Goal: Find specific page/section

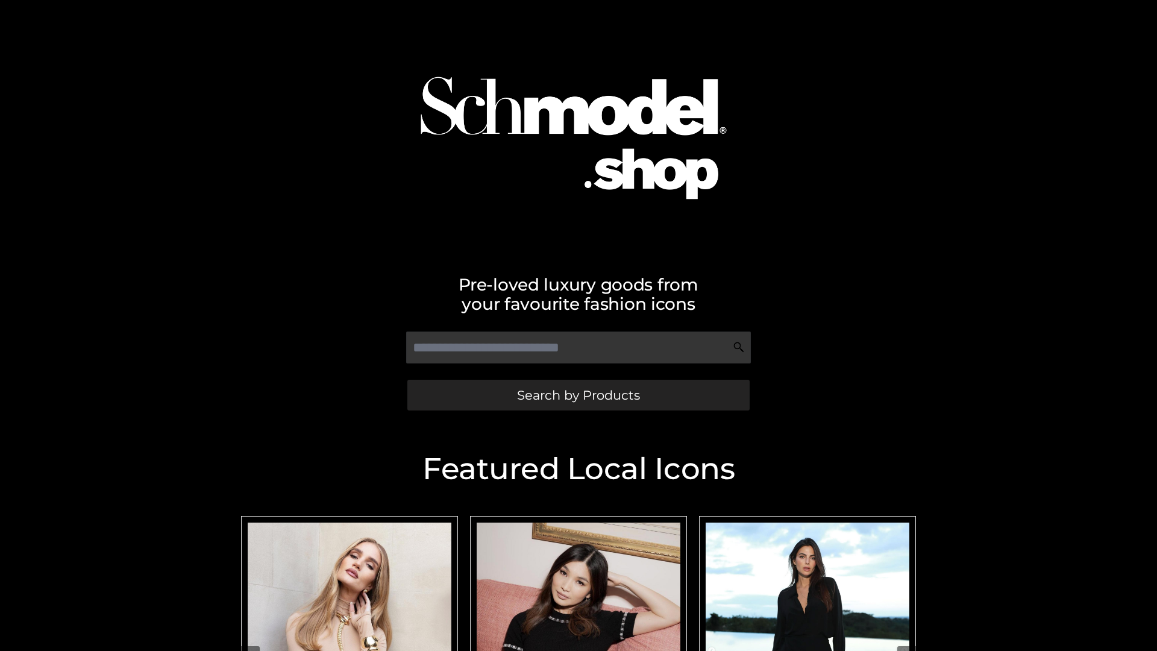
click at [578, 395] on span "Search by Products" at bounding box center [578, 395] width 123 height 13
